Goal: Task Accomplishment & Management: Use online tool/utility

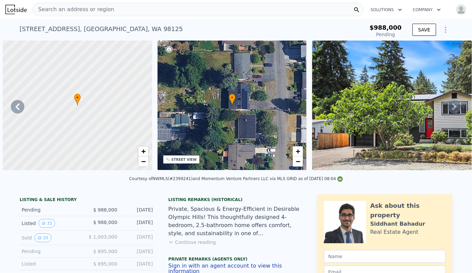
scroll to position [0, 5518]
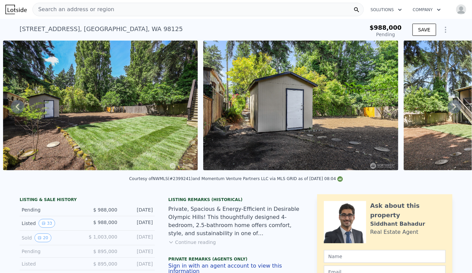
click at [94, 9] on span "Search an address or region" at bounding box center [74, 9] width 82 height 8
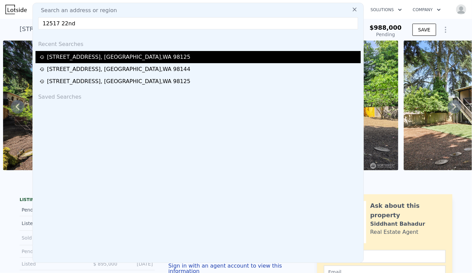
type input "12517 22nd"
click at [94, 56] on div "[STREET_ADDRESS]" at bounding box center [118, 57] width 143 height 8
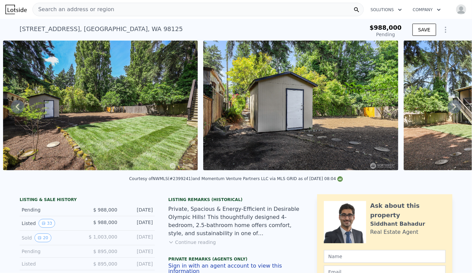
click at [88, 10] on span "Search an address or region" at bounding box center [74, 9] width 82 height 8
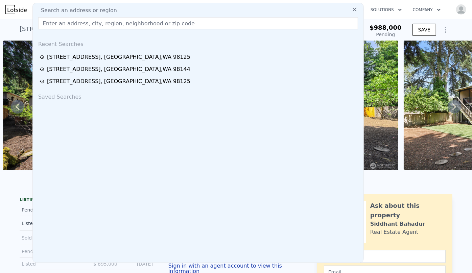
click at [24, 22] on div "[STREET_ADDRESS] Pending from $988k" at bounding box center [179, 31] width 319 height 19
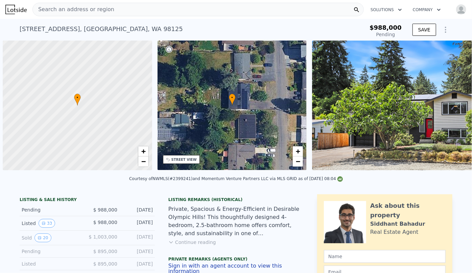
scroll to position [0, 3]
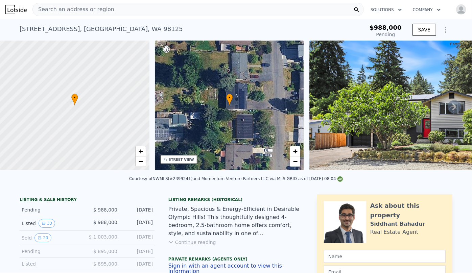
click at [55, 10] on span "Search an address or region" at bounding box center [74, 9] width 82 height 8
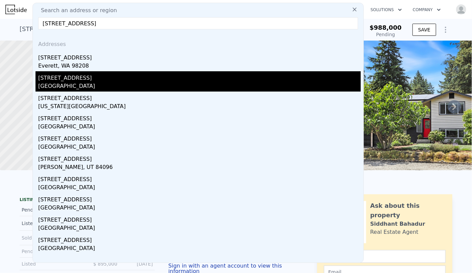
type input "[STREET_ADDRESS]"
click at [91, 82] on div "[GEOGRAPHIC_DATA]" at bounding box center [199, 86] width 323 height 9
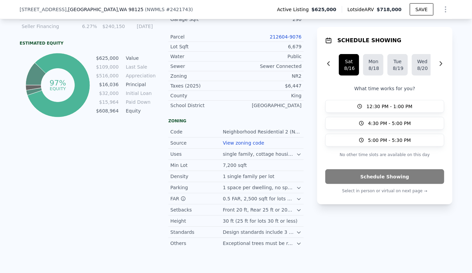
scroll to position [398, 0]
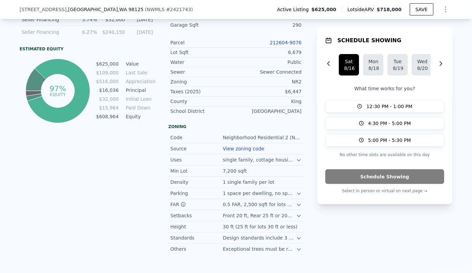
click at [296, 44] on link "212604-9076" at bounding box center [286, 42] width 32 height 5
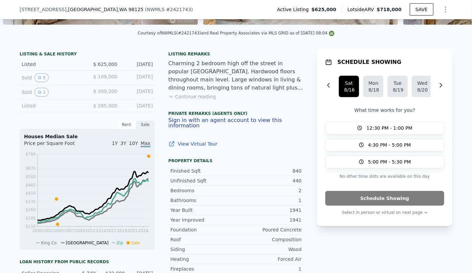
scroll to position [151, 0]
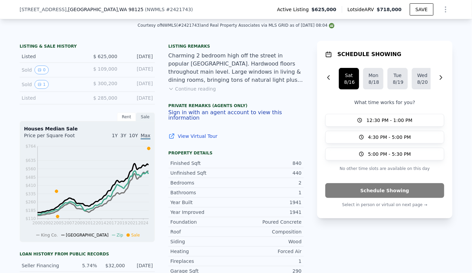
click at [445, 6] on icon "Show Options" at bounding box center [446, 9] width 8 height 8
click at [421, 29] on div "Edit Structure" at bounding box center [415, 27] width 76 height 14
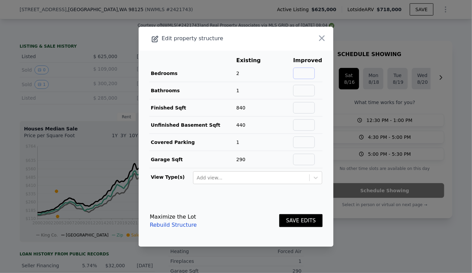
click at [296, 72] on input "text" at bounding box center [304, 74] width 22 height 12
type input "3"
click at [299, 91] on input "text" at bounding box center [304, 91] width 22 height 12
type input "2"
click at [307, 108] on input "text" at bounding box center [304, 108] width 22 height 12
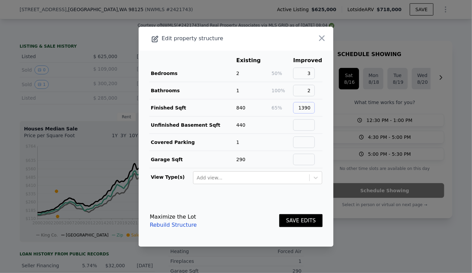
type input "1390"
click at [308, 223] on button "SAVE EDITS" at bounding box center [300, 220] width 43 height 13
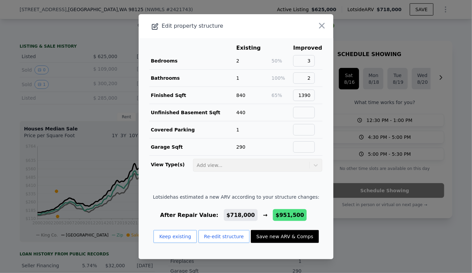
click at [293, 236] on button "Save new ARV & Comps" at bounding box center [285, 236] width 68 height 13
type input "3"
type input "4"
type input "2.5"
type input "1060"
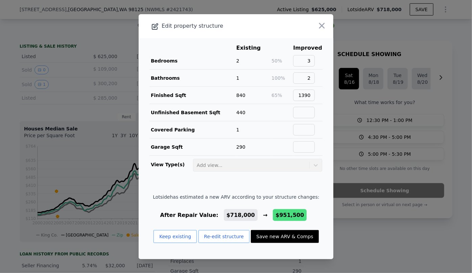
type input "1870"
type input "5000"
type input "9120"
type input "$ 951,500"
type input "$ 209,880"
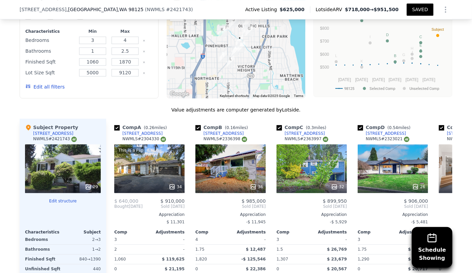
scroll to position [766, 0]
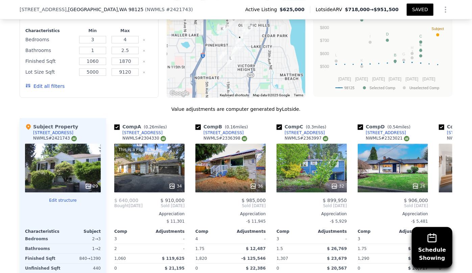
click at [28, 84] on button "Edit all filters" at bounding box center [44, 86] width 39 height 7
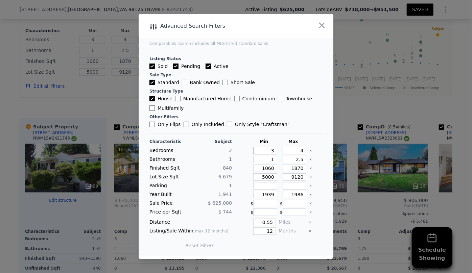
drag, startPoint x: 272, startPoint y: 152, endPoint x: 247, endPoint y: 154, distance: 25.8
click at [247, 154] on div "Bedrooms 2 3 4" at bounding box center [236, 150] width 173 height 7
type input "2"
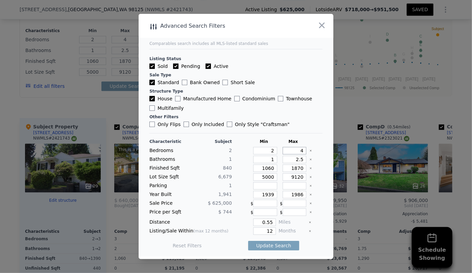
drag, startPoint x: 300, startPoint y: 151, endPoint x: 291, endPoint y: 156, distance: 10.3
click at [291, 155] on div "Characteristic Subject Min Max Bedrooms 2 2 4 Bathrooms 1 1 2.5 Finished Sqft 8…" at bounding box center [236, 197] width 173 height 116
type input "3"
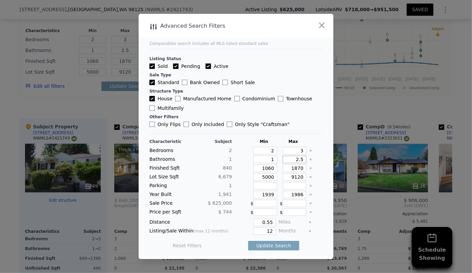
drag, startPoint x: 300, startPoint y: 159, endPoint x: 281, endPoint y: 162, distance: 19.0
click at [283, 162] on input "2.5" at bounding box center [295, 159] width 24 height 7
drag, startPoint x: 273, startPoint y: 167, endPoint x: 238, endPoint y: 173, distance: 35.7
click at [238, 173] on div "Characteristic Subject Min Max Bedrooms 2 2 3 Bathrooms 1 1 Finished Sqft 840 1…" at bounding box center [236, 197] width 173 height 116
drag, startPoint x: 301, startPoint y: 167, endPoint x: 271, endPoint y: 169, distance: 30.2
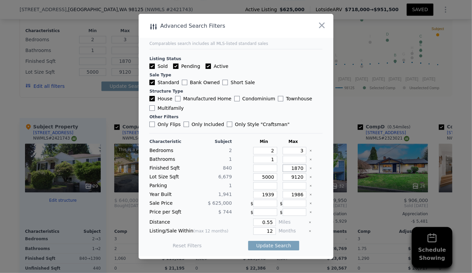
click at [271, 169] on div "Finished Sqft 840 1870" at bounding box center [236, 168] width 173 height 7
type input "1"
type input "15"
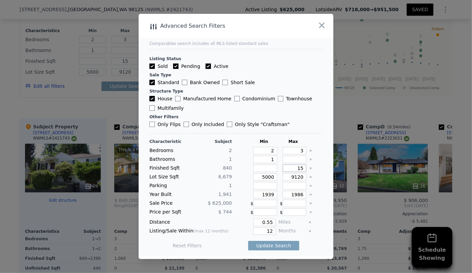
type input "150"
type input "1500"
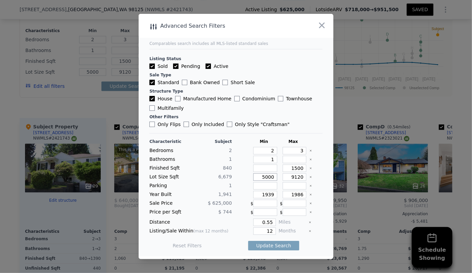
drag, startPoint x: 271, startPoint y: 178, endPoint x: 237, endPoint y: 179, distance: 34.2
click at [237, 179] on div "Lot Size Sqft 6,679 5000 9120" at bounding box center [236, 177] width 173 height 7
drag, startPoint x: 271, startPoint y: 195, endPoint x: 240, endPoint y: 203, distance: 32.7
click at [240, 202] on div "Characteristic Subject Min Max Bedrooms 2 2 3 Bathrooms 1 1 Finished Sqft 840 1…" at bounding box center [236, 197] width 173 height 116
drag, startPoint x: 271, startPoint y: 232, endPoint x: 254, endPoint y: 233, distance: 16.9
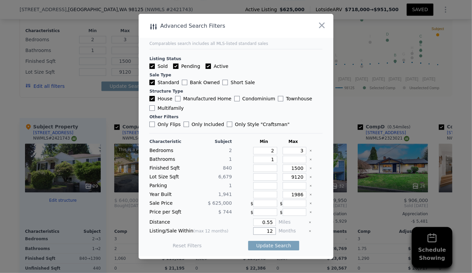
click at [254, 233] on input "12" at bounding box center [264, 231] width 23 height 7
type input "6"
drag, startPoint x: 277, startPoint y: 249, endPoint x: 278, endPoint y: 244, distance: 4.8
click at [277, 246] on button "Update Search" at bounding box center [273, 245] width 51 height 9
checkbox input "false"
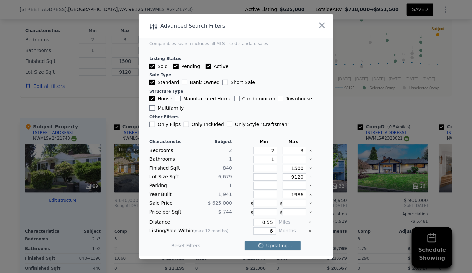
checkbox input "false"
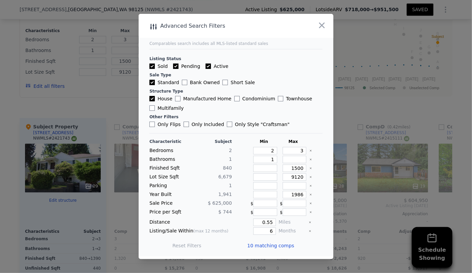
click at [278, 244] on span "10 matching comps" at bounding box center [270, 246] width 47 height 7
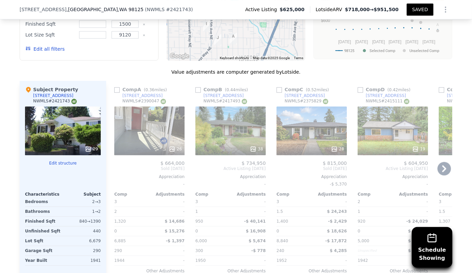
scroll to position [828, 0]
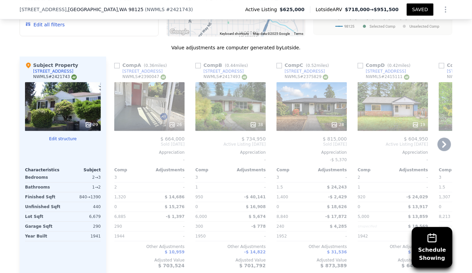
click at [151, 115] on div "26" at bounding box center [149, 106] width 70 height 49
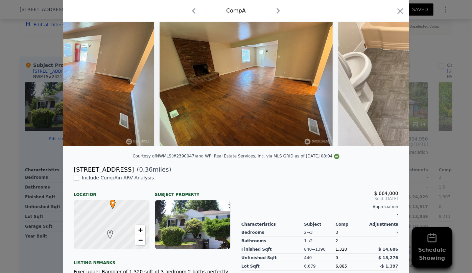
scroll to position [0, 3610]
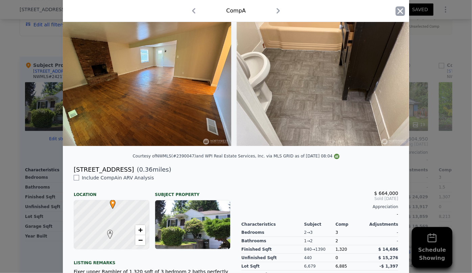
click at [398, 14] on icon "button" at bounding box center [401, 11] width 6 height 6
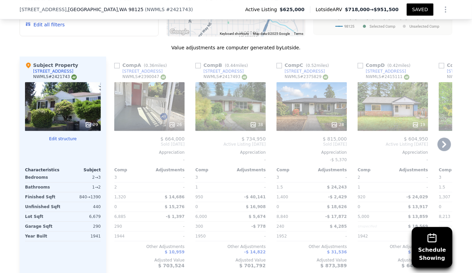
click at [305, 107] on div "28" at bounding box center [312, 106] width 70 height 49
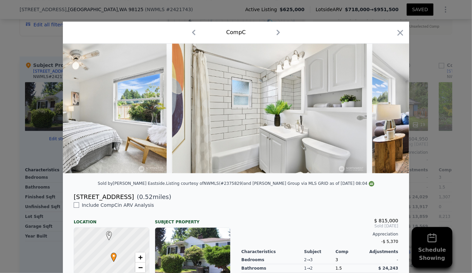
scroll to position [0, 2534]
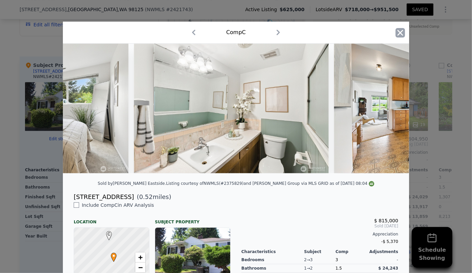
click at [400, 30] on icon "button" at bounding box center [400, 32] width 9 height 9
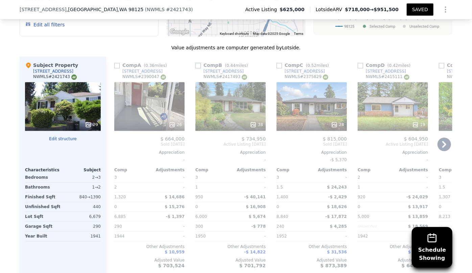
click at [196, 64] on input "checkbox" at bounding box center [198, 65] width 5 height 5
checkbox input "true"
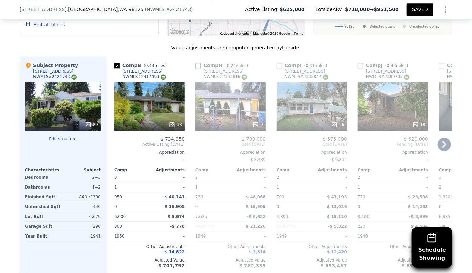
click at [445, 141] on icon at bounding box center [445, 145] width 14 height 14
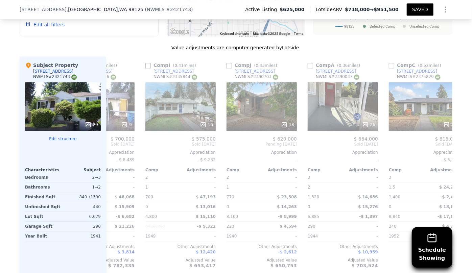
scroll to position [0, 162]
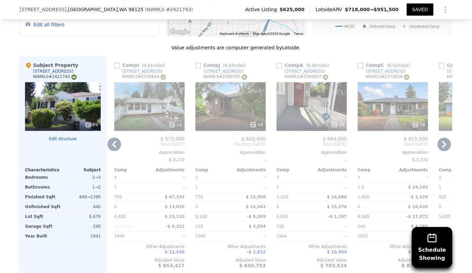
click at [360, 65] on input "checkbox" at bounding box center [360, 65] width 5 height 5
checkbox input "true"
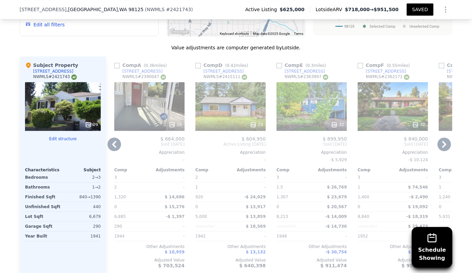
click at [445, 146] on icon at bounding box center [445, 145] width 14 height 14
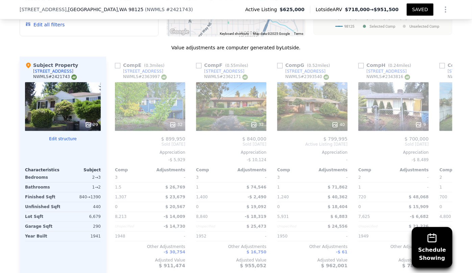
scroll to position [0, 325]
click at [445, 146] on icon at bounding box center [445, 145] width 14 height 14
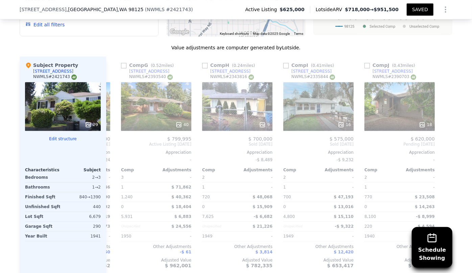
scroll to position [0, 481]
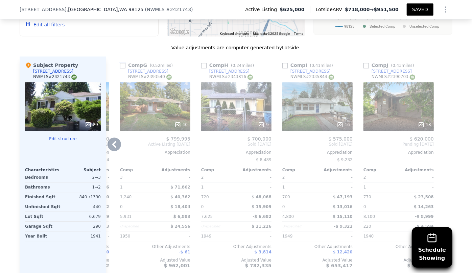
click at [120, 63] on input "checkbox" at bounding box center [122, 65] width 5 height 5
checkbox input "true"
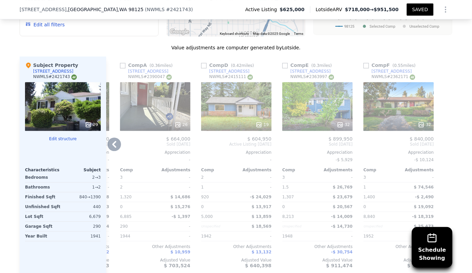
click at [324, 122] on div "32" at bounding box center [318, 124] width 65 height 7
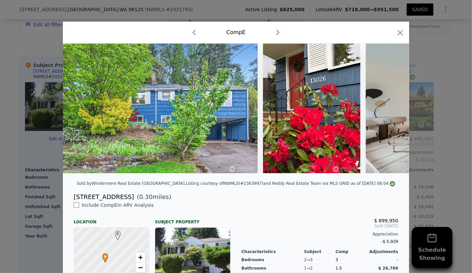
click at [403, 31] on div "Comp E" at bounding box center [236, 33] width 346 height 22
click at [399, 31] on icon "button" at bounding box center [400, 32] width 9 height 9
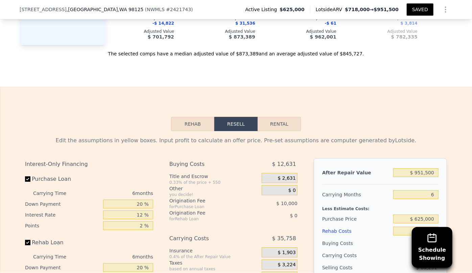
scroll to position [1105, 0]
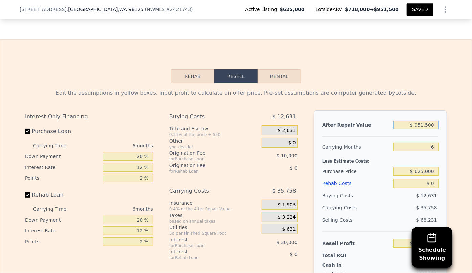
click at [423, 129] on input "$ 951,500" at bounding box center [415, 125] width 45 height 9
type input "$ 500"
type input "-$ 671,574"
type input "$ 8,500"
type input "-$ 664,158"
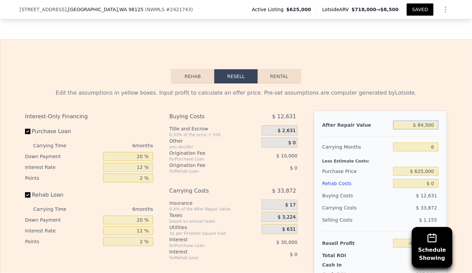
type input "$ 845,500"
type input "$ 111,631"
type input "$ 845,500"
click at [434, 150] on input "6" at bounding box center [415, 147] width 45 height 9
type input "8"
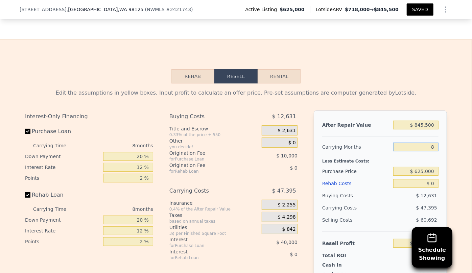
type input "$ 99,782"
type input "8"
click at [339, 188] on div "Rehab Costs" at bounding box center [356, 184] width 68 height 12
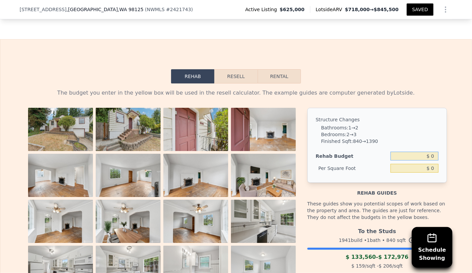
click at [429, 159] on input "$ 0" at bounding box center [415, 156] width 48 height 9
type input "$ 180,000"
click at [419, 107] on div "The budget you enter in the yellow box will be used in the resell calculator. T…" at bounding box center [236, 238] width 422 height 298
type input "$ 214.29"
click at [236, 84] on button "Resell" at bounding box center [235, 76] width 43 height 14
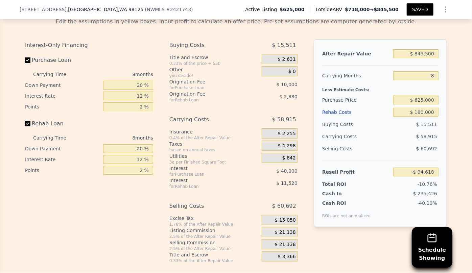
scroll to position [1197, 0]
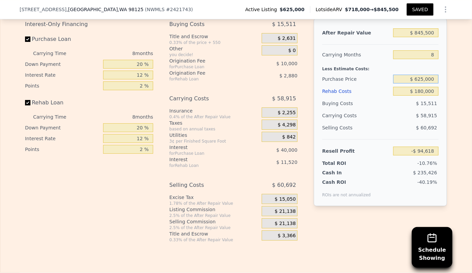
click at [436, 79] on input "$ 625,000" at bounding box center [415, 79] width 45 height 9
type input "3"
type input "4"
type input "2.5"
type input "1060"
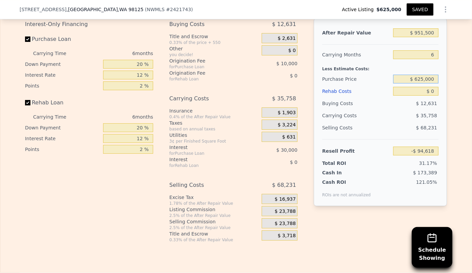
type input "2340"
type input "5000"
checkbox input "true"
type input "$ 951,500"
type input "6"
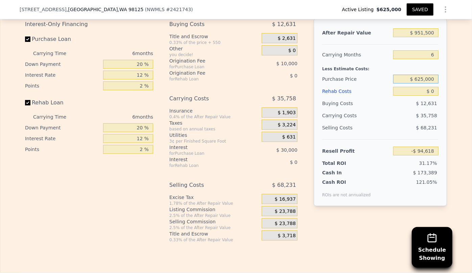
type input "$ 0"
type input "$ 209,880"
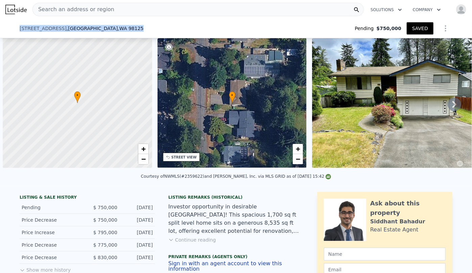
scroll to position [0, 3]
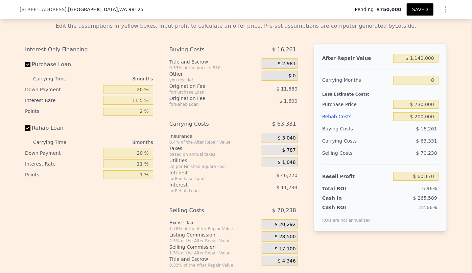
click at [341, 34] on div "Edit the assumptions in yellow boxes. Input profit to calculate an offer price.…" at bounding box center [236, 145] width 422 height 246
type input "$ 61,242"
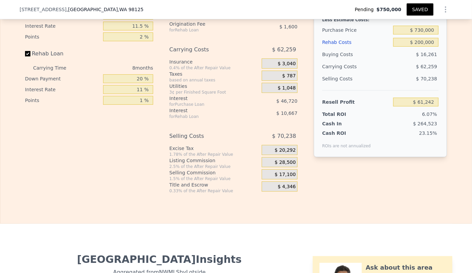
scroll to position [1259, 0]
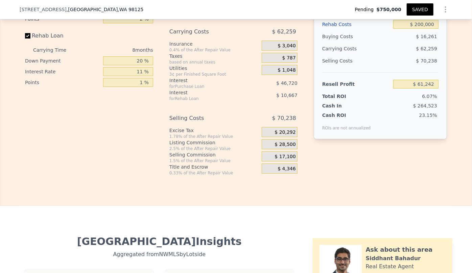
click at [281, 160] on span "$ 17,100" at bounding box center [285, 157] width 21 height 6
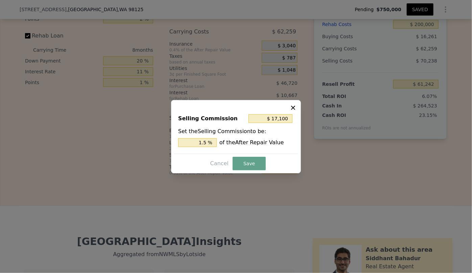
click at [334, 174] on div at bounding box center [236, 136] width 472 height 273
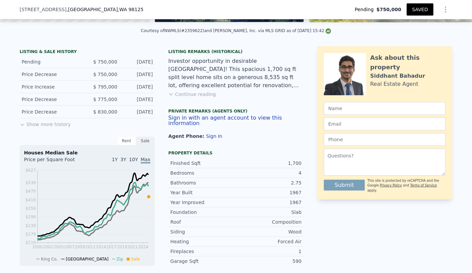
scroll to position [59, 0]
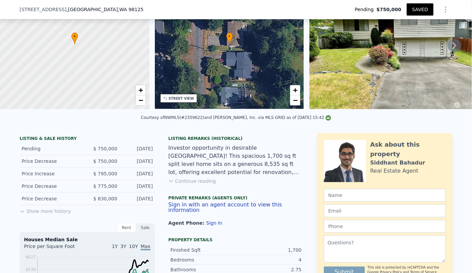
click at [56, 213] on button "Show more history" at bounding box center [45, 209] width 51 height 9
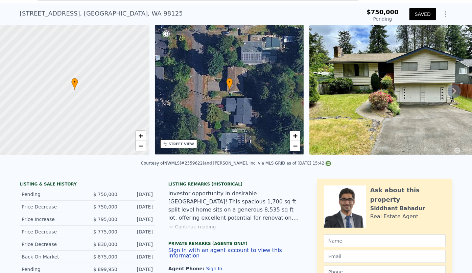
scroll to position [2, 0]
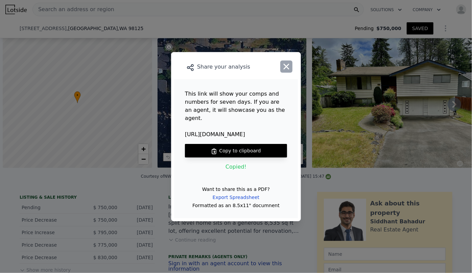
scroll to position [0, 3]
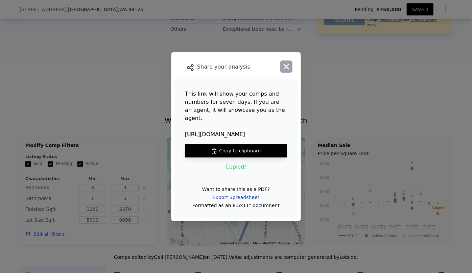
click at [286, 67] on icon "button" at bounding box center [286, 66] width 9 height 9
